Goal: Transaction & Acquisition: Purchase product/service

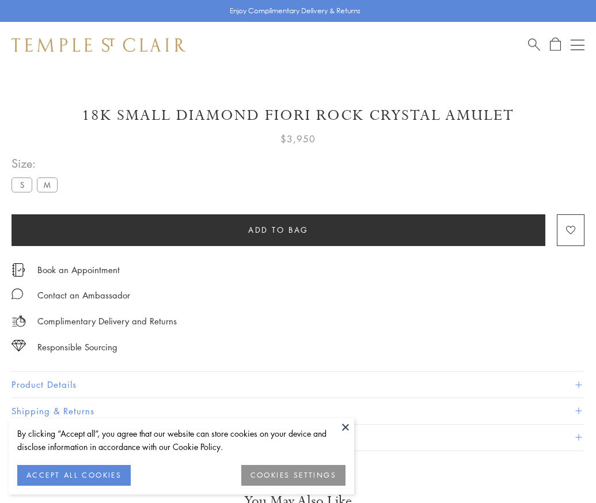
click at [278, 229] on span "Add to bag" at bounding box center [278, 229] width 60 height 13
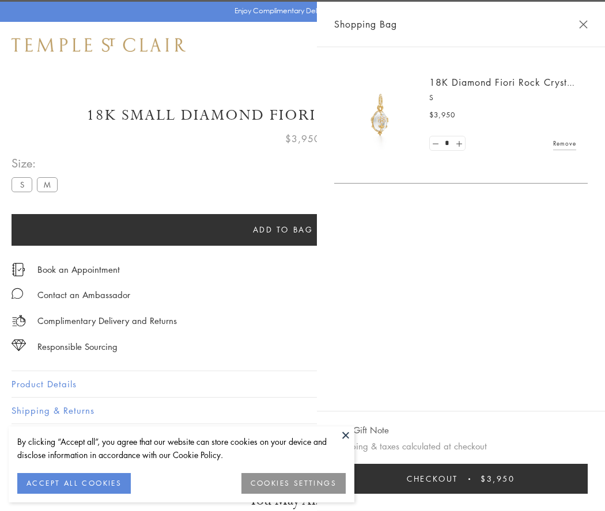
click at [475, 479] on button "Checkout $3,950" at bounding box center [460, 479] width 253 height 30
